Goal: Check status

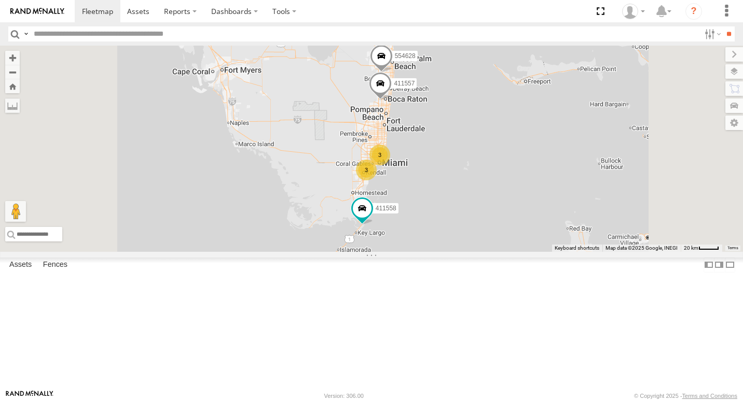
click at [377, 181] on div "3" at bounding box center [366, 170] width 21 height 21
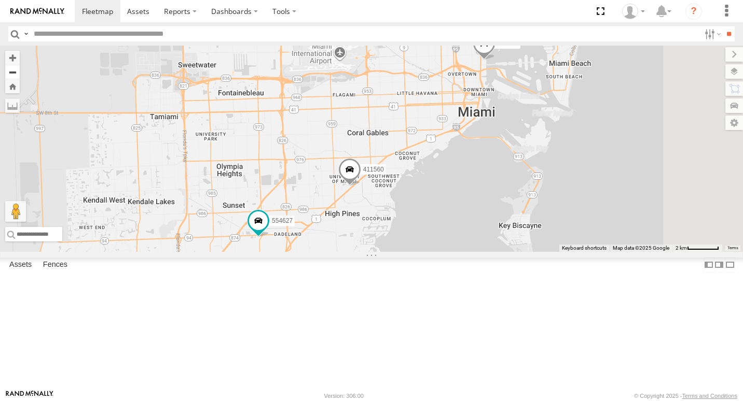
click at [20, 75] on button "Zoom out" at bounding box center [12, 72] width 15 height 15
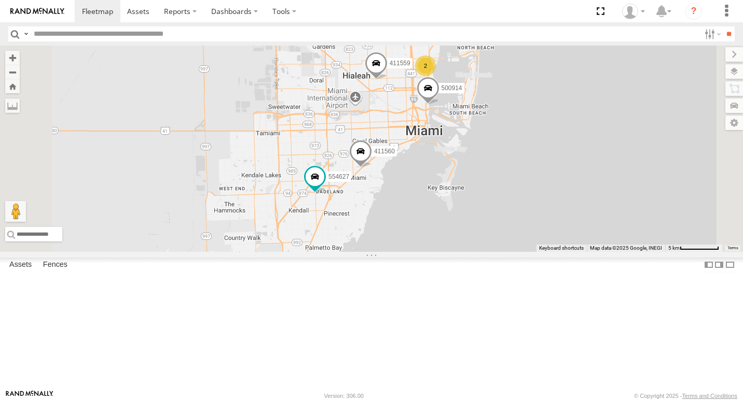
click at [439, 105] on span at bounding box center [428, 91] width 23 height 28
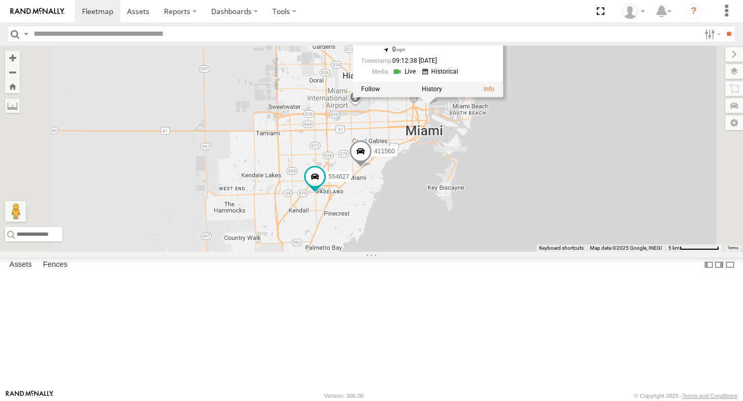
click at [669, 174] on div "411557 554628 411558 554627 500914 411559 411560 2 500914 All Assets N Bayshore…" at bounding box center [371, 149] width 743 height 206
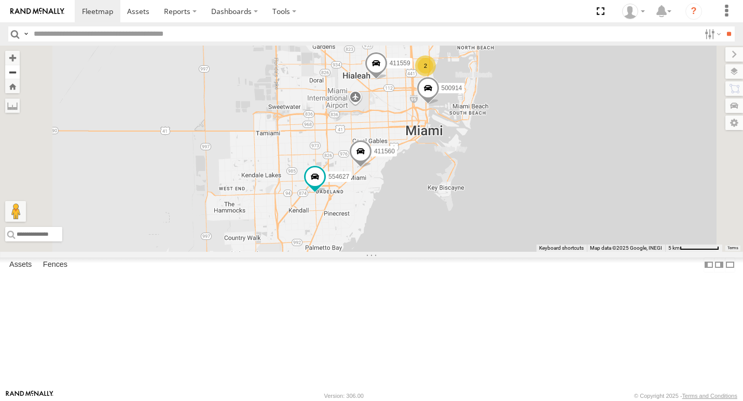
click at [20, 74] on button "Zoom out" at bounding box center [12, 72] width 15 height 15
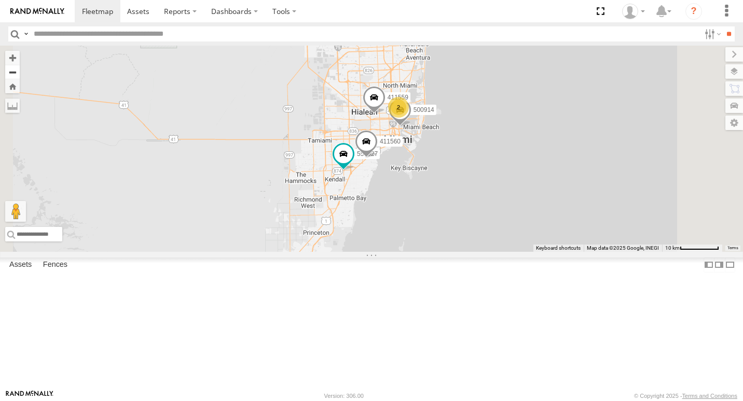
click at [20, 74] on button "Zoom out" at bounding box center [12, 72] width 15 height 15
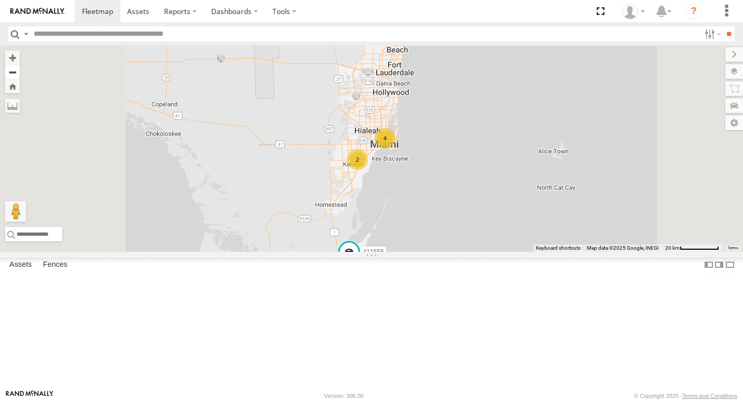
click at [20, 74] on button "Zoom out" at bounding box center [12, 72] width 15 height 15
